Goal: Transaction & Acquisition: Purchase product/service

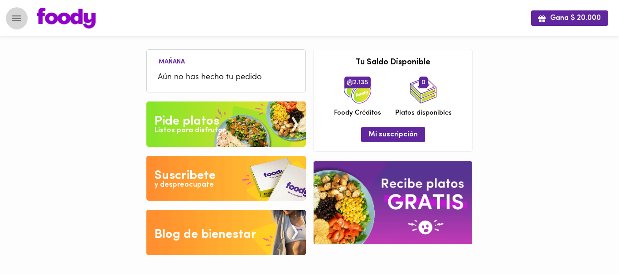
click at [13, 20] on icon "Menu" at bounding box center [16, 18] width 11 height 11
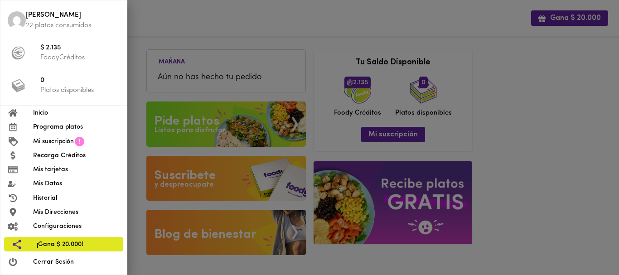
click at [61, 138] on span "Mi suscripción" at bounding box center [53, 142] width 41 height 10
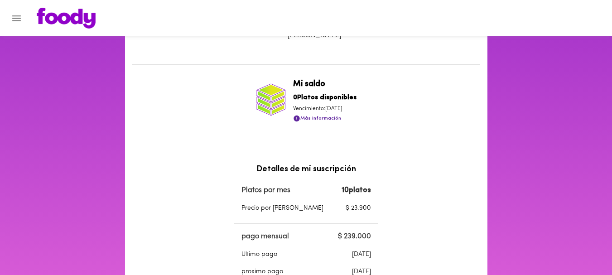
scroll to position [172, 0]
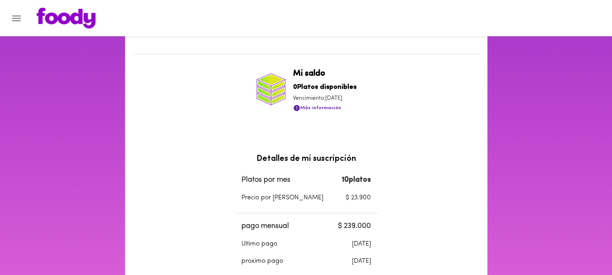
click at [295, 99] on p "Vencimiento: [DATE]" at bounding box center [324, 99] width 63 height 8
click at [331, 91] on b "0 Platos disponibles" at bounding box center [324, 87] width 63 height 7
click at [342, 180] on b "10 platos" at bounding box center [356, 179] width 29 height 7
drag, startPoint x: 327, startPoint y: 180, endPoint x: 379, endPoint y: 184, distance: 52.7
click at [379, 184] on div "Mi suscripción Estado de suscripción Activa . Haz consumido todos tus platos an…" at bounding box center [306, 171] width 363 height 586
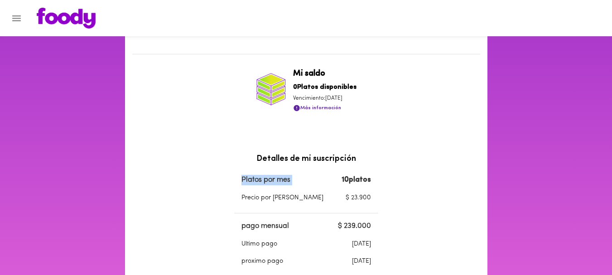
click at [379, 184] on div "Mi suscripción Estado de suscripción Activa . Haz consumido todos tus platos an…" at bounding box center [306, 171] width 363 height 586
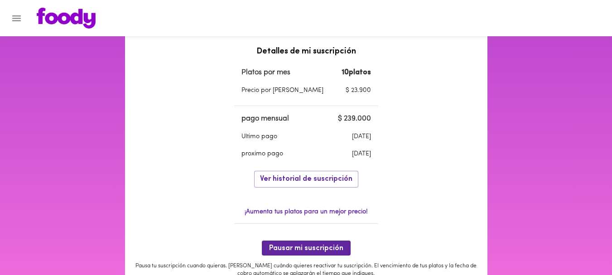
scroll to position [280, 0]
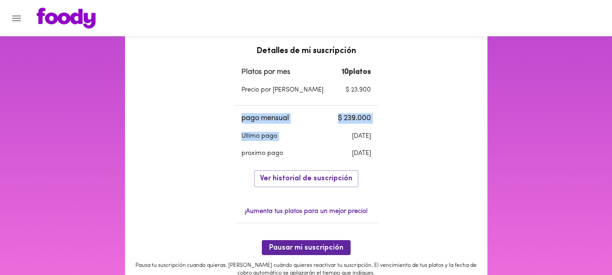
drag, startPoint x: 326, startPoint y: 136, endPoint x: 383, endPoint y: 142, distance: 57.9
click at [383, 142] on div "Mi suscripción Estado de suscripción Activa . Haz consumido todos tus platos an…" at bounding box center [306, 63] width 363 height 586
click at [373, 147] on div "Mi suscripción Estado de suscripción Activa . Haz consumido todos tus platos an…" at bounding box center [306, 63] width 363 height 586
click at [350, 151] on p "[DATE]" at bounding box center [348, 153] width 46 height 9
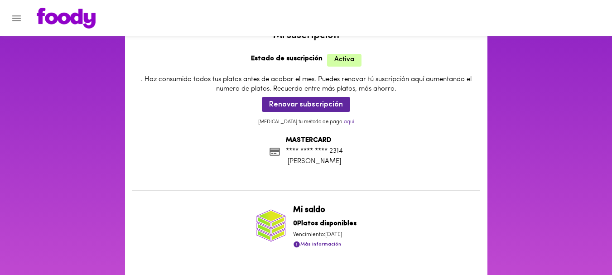
scroll to position [33, 0]
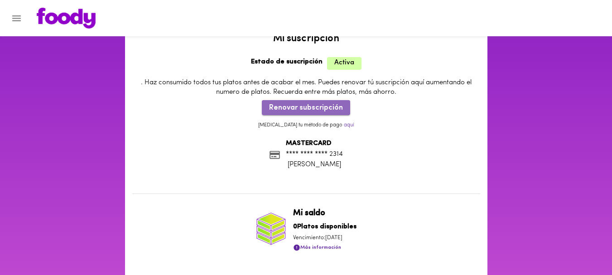
click at [321, 112] on span "Renovar subscripción" at bounding box center [306, 108] width 74 height 9
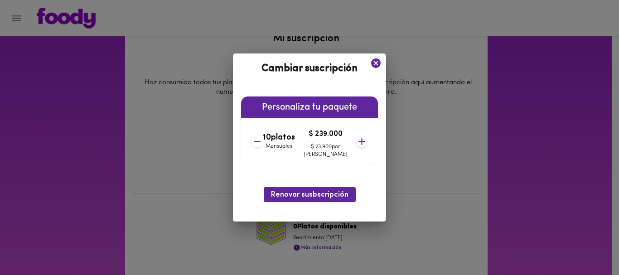
click at [370, 63] on icon at bounding box center [375, 63] width 11 height 11
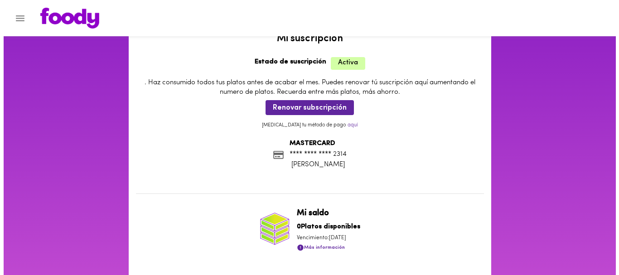
scroll to position [0, 0]
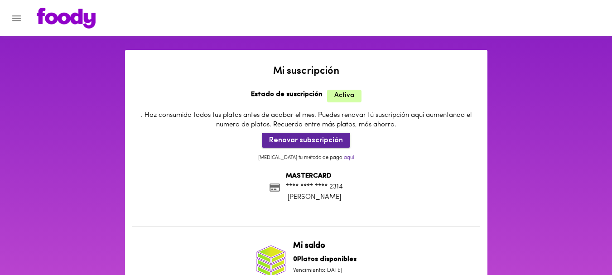
click at [315, 146] on button "Renovar subscripción" at bounding box center [306, 140] width 88 height 15
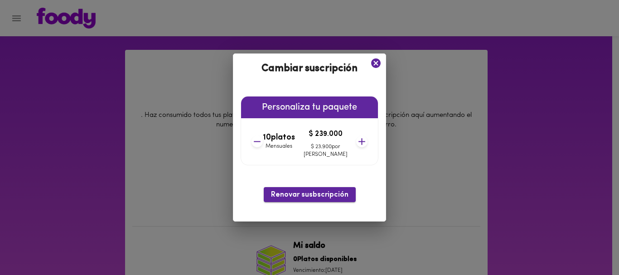
click at [315, 196] on span "Renovar susbscripción" at bounding box center [310, 195] width 78 height 9
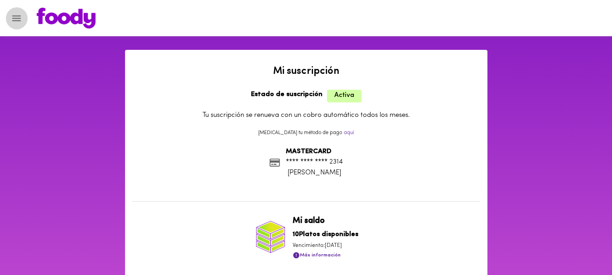
click at [23, 22] on button "Menu" at bounding box center [16, 18] width 22 height 22
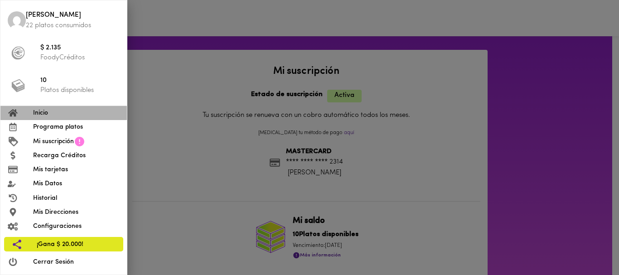
click at [53, 114] on span "Inicio" at bounding box center [76, 113] width 87 height 10
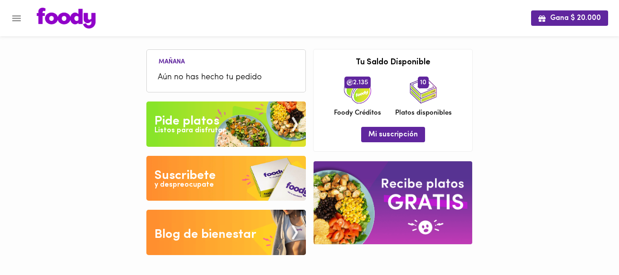
click at [174, 126] on div "Listos para disfrutar" at bounding box center [190, 131] width 71 height 10
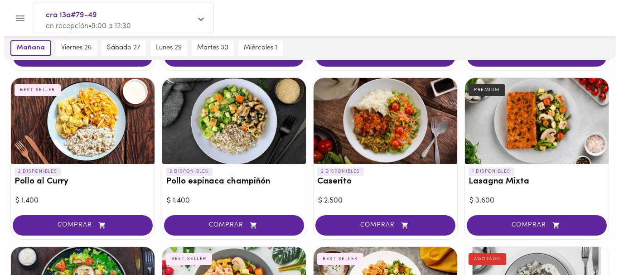
scroll to position [216, 0]
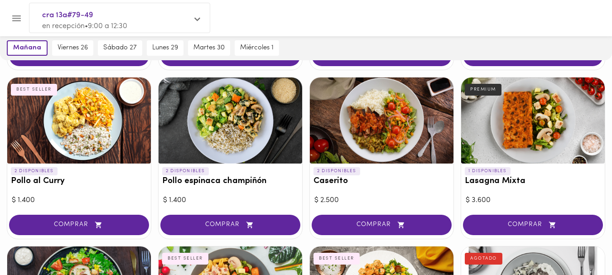
click at [235, 154] on div at bounding box center [231, 121] width 144 height 86
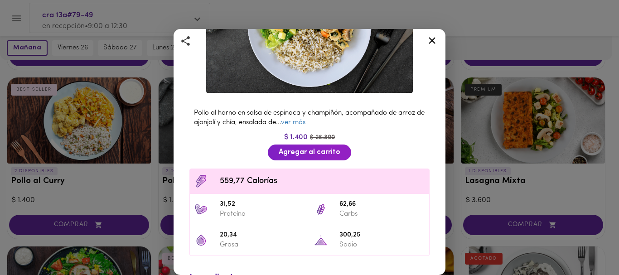
scroll to position [119, 0]
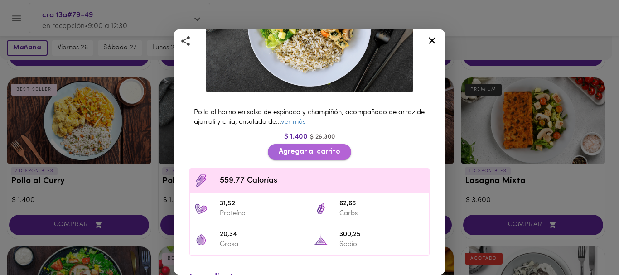
click at [301, 153] on button "Agregar al carrito" at bounding box center [309, 152] width 83 height 16
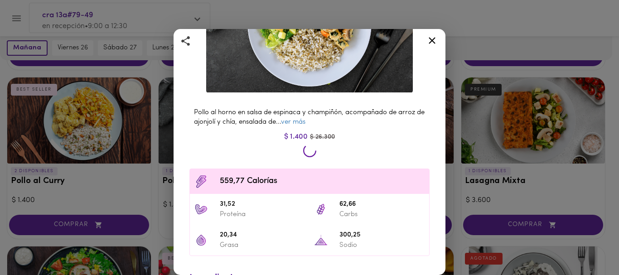
scroll to position [217, 0]
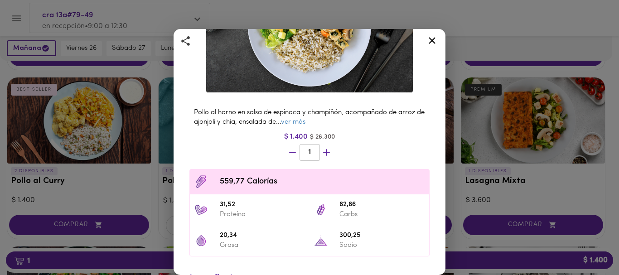
click at [432, 39] on icon at bounding box center [432, 40] width 11 height 11
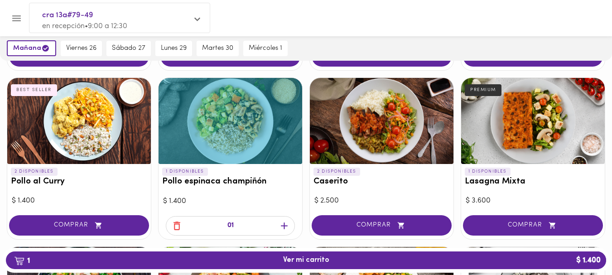
click at [106, 126] on div at bounding box center [79, 121] width 144 height 86
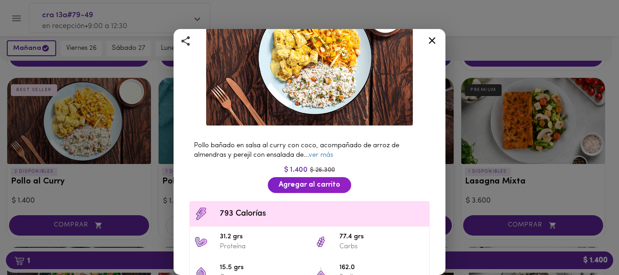
scroll to position [87, 0]
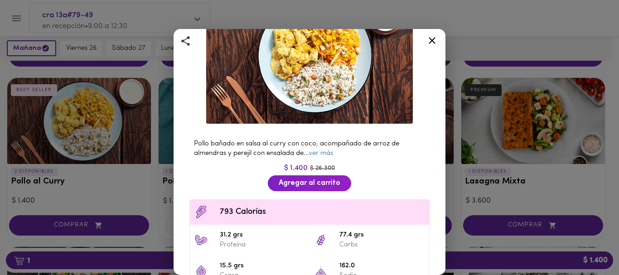
click at [431, 36] on icon at bounding box center [432, 40] width 11 height 11
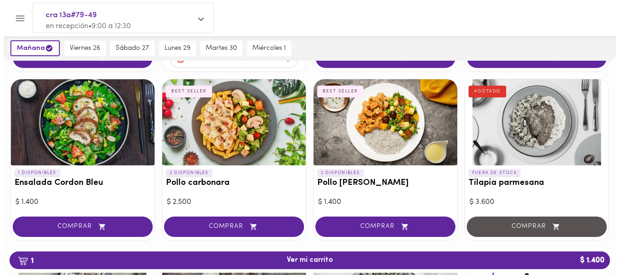
scroll to position [384, 0]
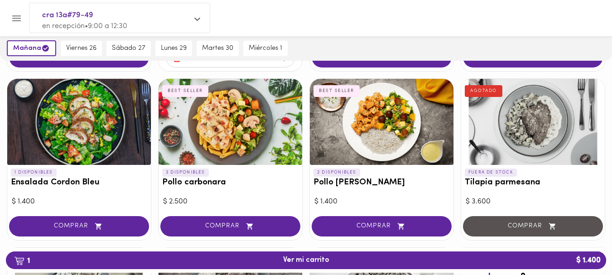
click at [358, 145] on div at bounding box center [382, 122] width 144 height 86
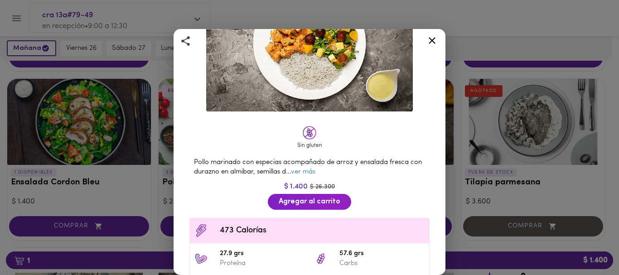
scroll to position [100, 0]
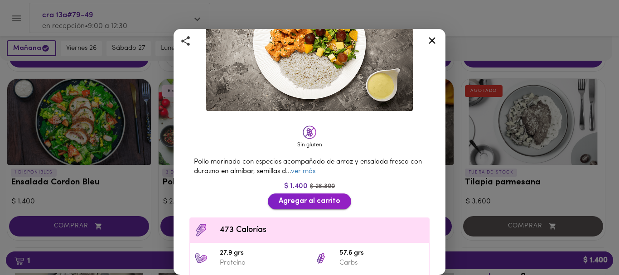
click at [307, 197] on span "Agregar al carrito" at bounding box center [310, 201] width 62 height 9
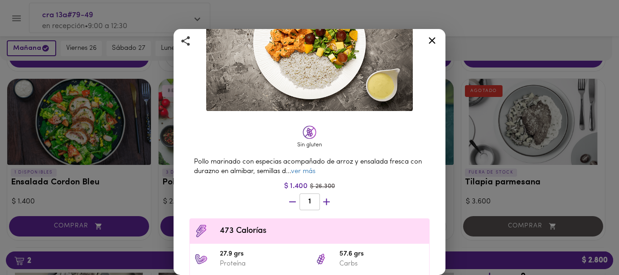
click at [430, 43] on icon at bounding box center [432, 40] width 7 height 7
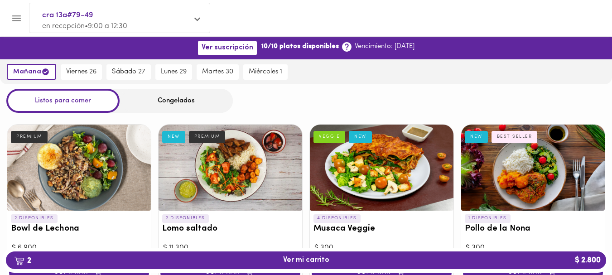
click at [185, 100] on div "Congelados" at bounding box center [176, 101] width 113 height 24
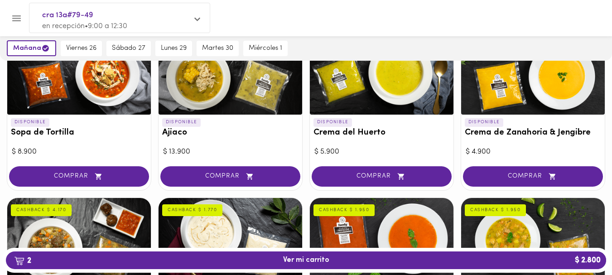
scroll to position [132, 0]
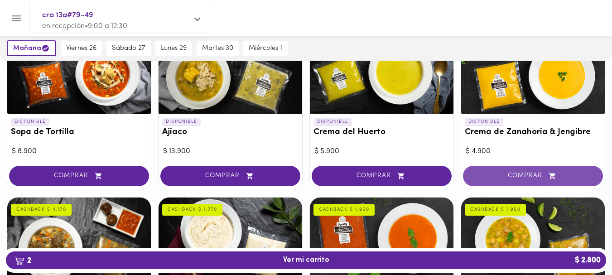
click at [484, 175] on span "COMPRAR" at bounding box center [533, 176] width 117 height 8
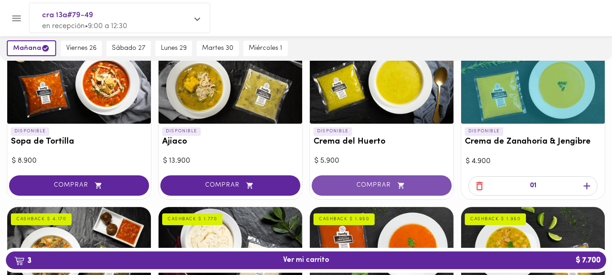
scroll to position [134, 0]
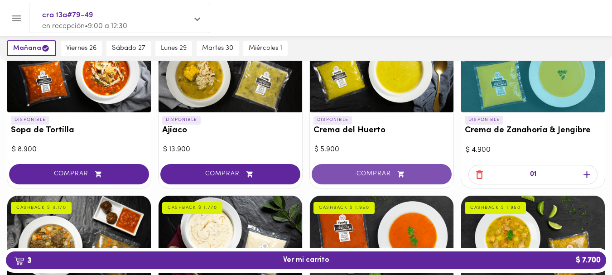
click at [381, 170] on span "COMPRAR" at bounding box center [381, 174] width 117 height 8
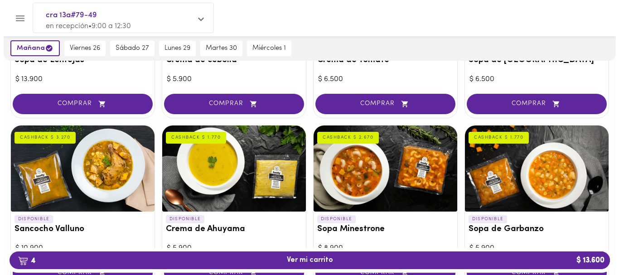
scroll to position [434, 0]
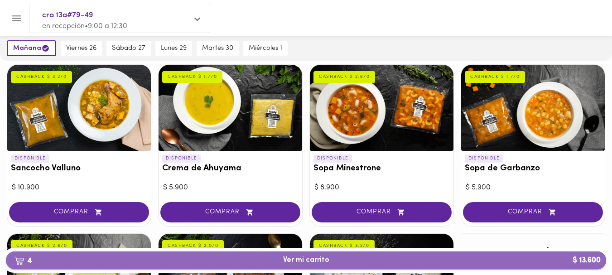
click at [288, 262] on span "4 Ver mi carrito $ 13.600" at bounding box center [306, 260] width 46 height 9
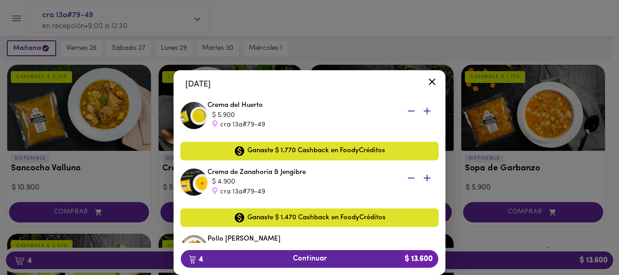
scroll to position [162, 0]
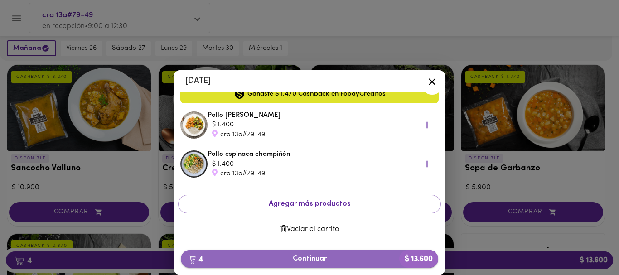
click at [270, 259] on span "4 Continuar $ 13.600" at bounding box center [309, 259] width 243 height 9
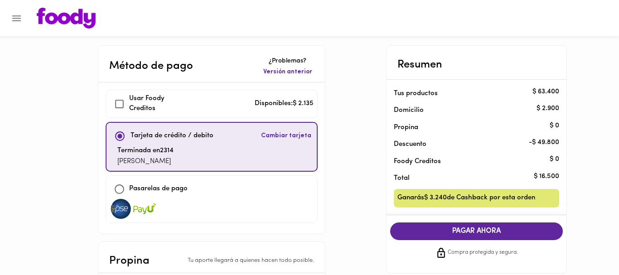
checkbox input "true"
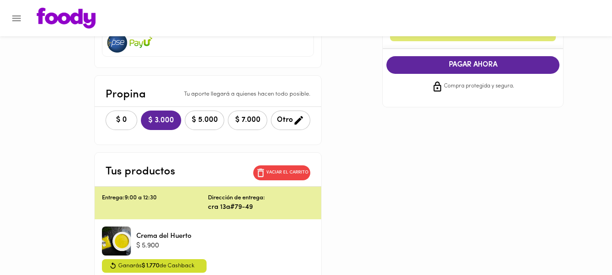
scroll to position [167, 0]
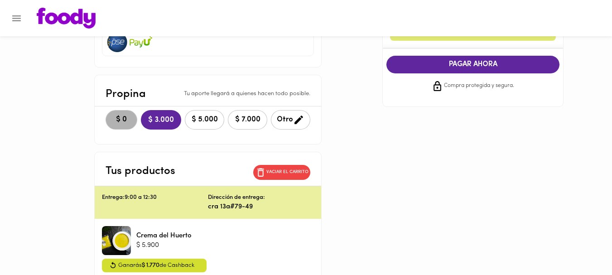
click at [132, 128] on button "$ 0" at bounding box center [122, 119] width 32 height 19
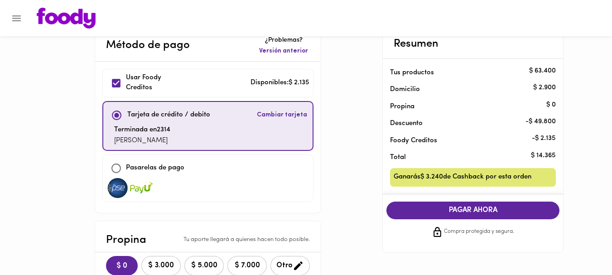
scroll to position [20, 0]
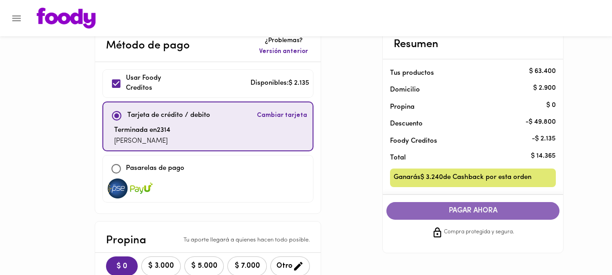
click at [477, 213] on span "PAGAR AHORA" at bounding box center [473, 211] width 155 height 9
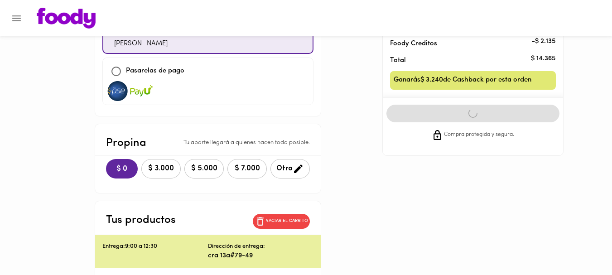
scroll to position [0, 0]
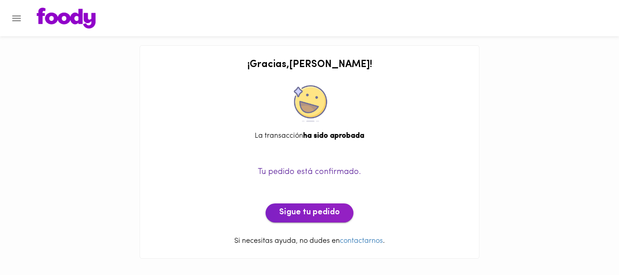
click at [320, 211] on span "Sigue tu pedido" at bounding box center [309, 213] width 61 height 10
